Goal: Browse casually

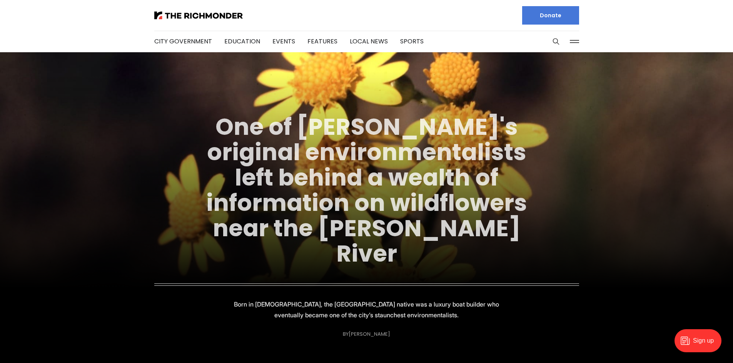
click at [310, 193] on link "One of [PERSON_NAME]'s original environmentalists left behind a wealth of infor…" at bounding box center [366, 190] width 321 height 159
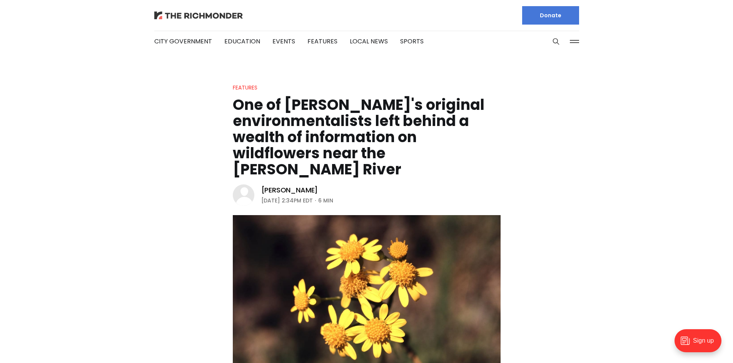
click at [227, 17] on img at bounding box center [198, 16] width 88 height 8
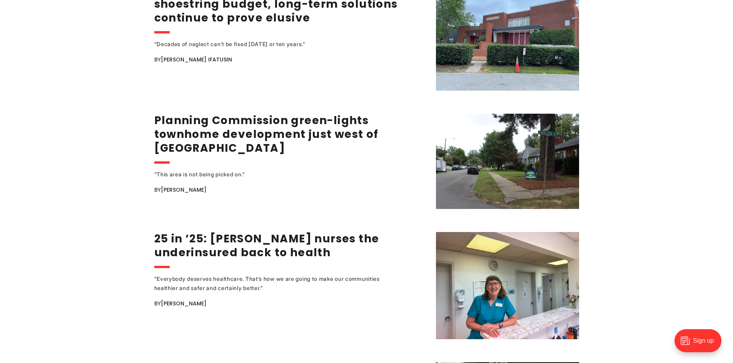
scroll to position [1000, 0]
